Goal: Task Accomplishment & Management: Manage account settings

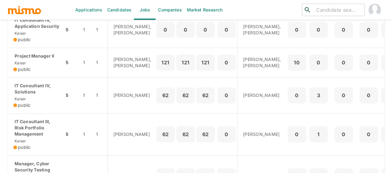
scroll to position [155, 0]
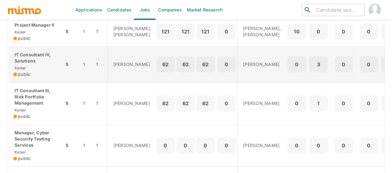
click at [44, 77] on div "IT Consultant IV, Solutions [PERSON_NAME] public" at bounding box center [36, 65] width 46 height 26
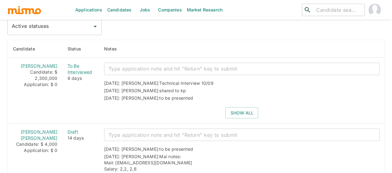
scroll to position [558, 0]
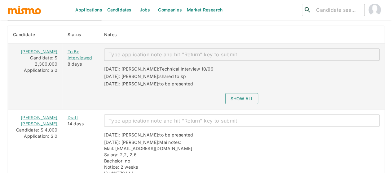
click at [234, 93] on button "Show all" at bounding box center [241, 98] width 33 height 11
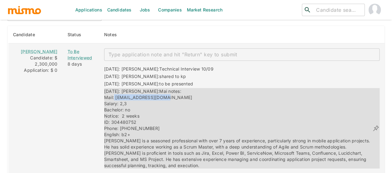
drag, startPoint x: 154, startPoint y: 93, endPoint x: 106, endPoint y: 91, distance: 48.1
click at [106, 91] on div "[DATE]: [PERSON_NAME]: Mai notes: Mail: [EMAIL_ADDRESS][DOMAIN_NAME] Salary: 2,…" at bounding box center [238, 128] width 268 height 81
copy span "[EMAIL_ADDRESS][DOMAIN_NAME]"
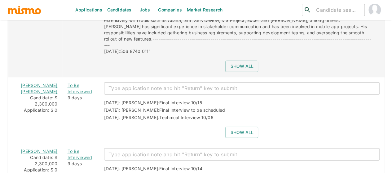
scroll to position [806, 0]
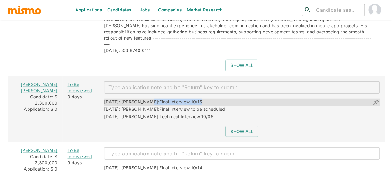
drag, startPoint x: 185, startPoint y: 92, endPoint x: 138, endPoint y: 90, distance: 47.8
click at [138, 99] on div "[DATE]: [PERSON_NAME]: Final Interview 10/15" at bounding box center [241, 102] width 275 height 7
copy div "Final Interview 10/15"
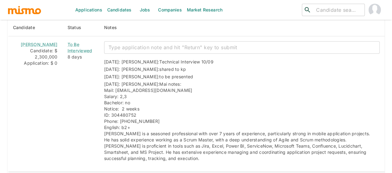
scroll to position [558, 0]
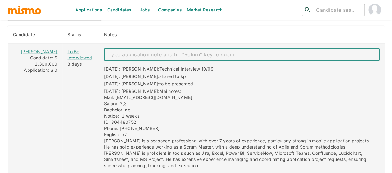
click at [126, 53] on textarea "enhanced table" at bounding box center [241, 54] width 267 height 7
paste textarea "Final Interview 10/15"
type textarea "Final Interview 10/16"
